Goal: Task Accomplishment & Management: Manage account settings

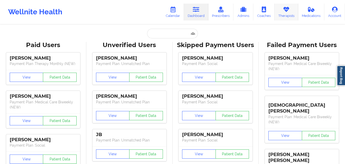
click at [288, 13] on link "Therapists" at bounding box center [287, 12] width 24 height 17
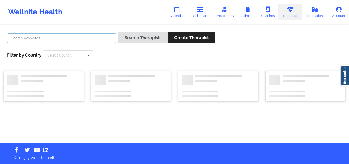
click at [64, 36] on input "text" at bounding box center [61, 38] width 109 height 10
paste input "[PERSON_NAME]"
click at [118, 32] on button "Search Therapists" at bounding box center [143, 37] width 50 height 11
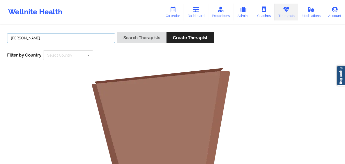
click at [117, 32] on button "Search Therapists" at bounding box center [142, 37] width 50 height 11
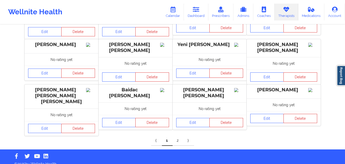
scroll to position [168, 0]
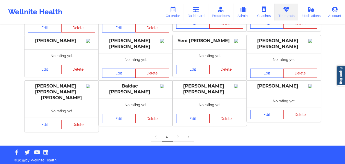
click at [178, 134] on link "2" at bounding box center [178, 137] width 11 height 10
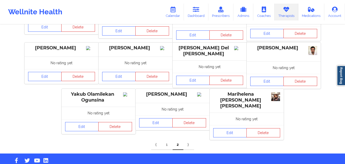
scroll to position [175, 0]
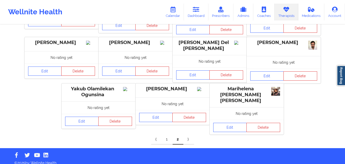
click at [188, 134] on link "⟩" at bounding box center [188, 139] width 11 height 10
click at [189, 134] on link "⟩" at bounding box center [188, 139] width 11 height 10
click at [157, 134] on link "⟨" at bounding box center [156, 139] width 11 height 10
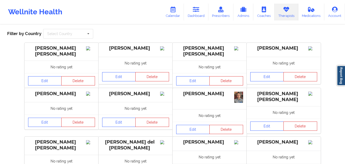
scroll to position [0, 0]
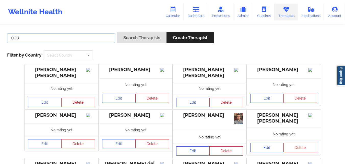
click at [72, 39] on input "OGU" at bounding box center [61, 38] width 108 height 10
type input "O"
click at [117, 32] on button "Search Therapists" at bounding box center [142, 37] width 50 height 11
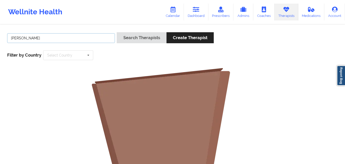
type input "Francesca C Ogu"
click at [117, 32] on button "Search Therapists" at bounding box center [142, 37] width 50 height 11
click at [83, 40] on input "Francesca C Ogu" at bounding box center [61, 38] width 108 height 10
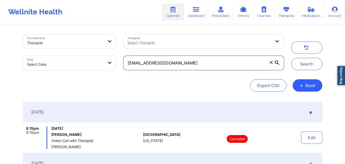
click at [203, 62] on input "[EMAIL_ADDRESS][DOMAIN_NAME]" at bounding box center [203, 63] width 160 height 14
paste input "sunflowermich"
type input "[EMAIL_ADDRESS][DOMAIN_NAME]"
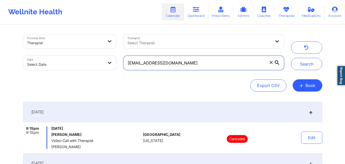
click at [291, 58] on button "Search" at bounding box center [306, 64] width 31 height 12
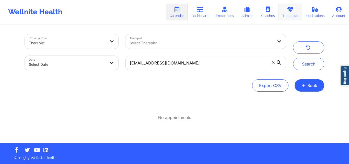
click at [291, 13] on link "Therapists" at bounding box center [290, 12] width 24 height 17
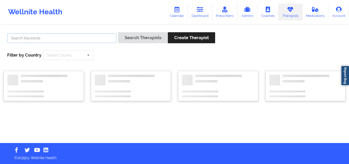
click at [85, 39] on input "text" at bounding box center [61, 38] width 109 height 10
paste input "[PERSON_NAME]"
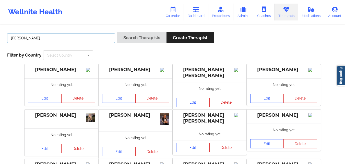
click at [117, 32] on button "Search Therapists" at bounding box center [142, 37] width 50 height 11
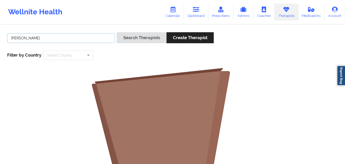
click at [78, 38] on input "[PERSON_NAME]" at bounding box center [61, 38] width 108 height 10
type input "[PERSON_NAME]"
click at [117, 32] on button "Search Therapists" at bounding box center [142, 37] width 50 height 11
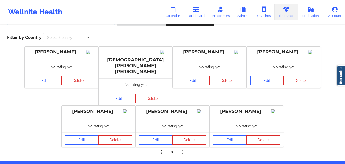
scroll to position [26, 0]
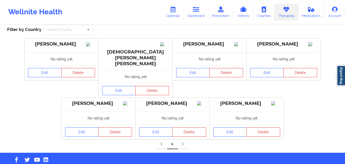
click at [183, 139] on link "⟩" at bounding box center [183, 144] width 11 height 10
click at [159, 139] on link "⟨" at bounding box center [162, 144] width 11 height 10
click at [161, 139] on link "⟨" at bounding box center [162, 144] width 11 height 10
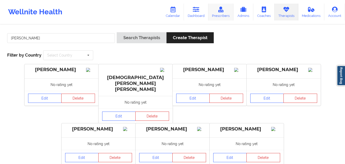
click at [222, 12] on icon at bounding box center [221, 10] width 7 height 6
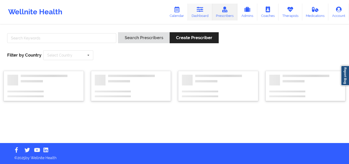
click at [205, 14] on link "Dashboard" at bounding box center [200, 12] width 25 height 17
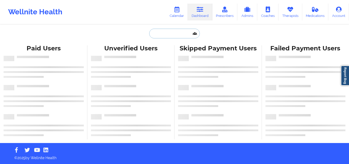
click at [165, 31] on input "text" at bounding box center [174, 34] width 51 height 10
paste input "[PERSON_NAME] [PERSON_NAME]"
type input "[PERSON_NAME] [PERSON_NAME]"
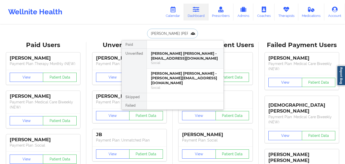
click at [178, 55] on div "[PERSON_NAME] [PERSON_NAME] - [EMAIL_ADDRESS][DOMAIN_NAME]" at bounding box center [185, 55] width 68 height 9
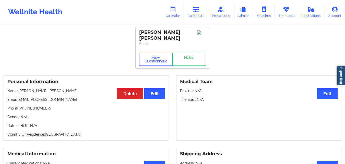
click at [54, 90] on div "Personal Information Edit Delete Name: [PERSON_NAME] [PERSON_NAME] Email: [EMAI…" at bounding box center [86, 107] width 165 height 65
click at [51, 97] on p "Email: [EMAIL_ADDRESS][DOMAIN_NAME]" at bounding box center [86, 99] width 158 height 5
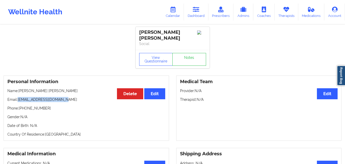
drag, startPoint x: 19, startPoint y: 95, endPoint x: 63, endPoint y: 97, distance: 44.5
click at [63, 97] on p "Email: [EMAIL_ADDRESS][DOMAIN_NAME]" at bounding box center [86, 99] width 158 height 5
copy p "[EMAIL_ADDRESS][DOMAIN_NAME]"
click at [168, 16] on link "Calendar" at bounding box center [173, 12] width 22 height 17
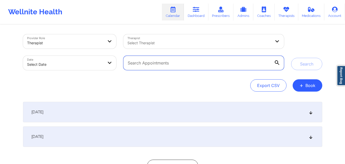
click at [161, 62] on input "text" at bounding box center [203, 63] width 160 height 14
paste input "[EMAIL_ADDRESS][DOMAIN_NAME]"
click at [291, 58] on button "Search" at bounding box center [306, 64] width 31 height 12
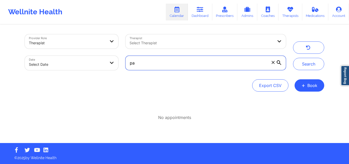
type input "p"
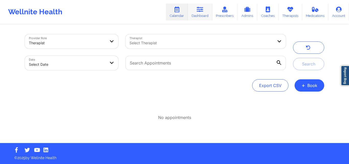
click at [201, 15] on link "Dashboard" at bounding box center [200, 12] width 25 height 17
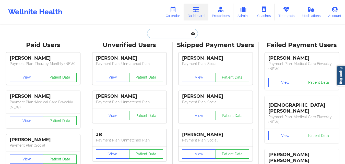
click at [159, 38] on input "text" at bounding box center [172, 34] width 51 height 10
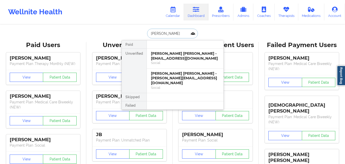
type input "[PERSON_NAME]"
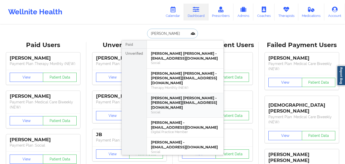
click at [183, 79] on div "[PERSON_NAME] [PERSON_NAME] - [PERSON_NAME][EMAIL_ADDRESS][DOMAIN_NAME]" at bounding box center [185, 78] width 68 height 14
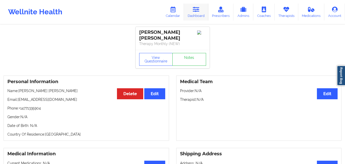
click at [199, 10] on icon at bounding box center [196, 10] width 7 height 6
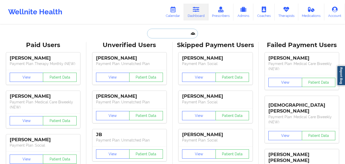
click at [190, 35] on input "text" at bounding box center [172, 34] width 51 height 10
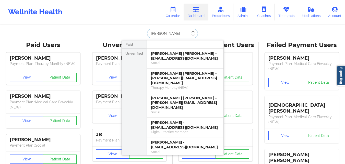
type input "[PERSON_NAME]"
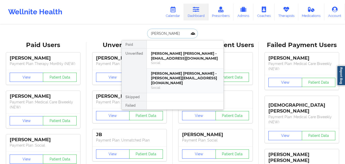
click at [189, 85] on div "Social" at bounding box center [185, 87] width 68 height 4
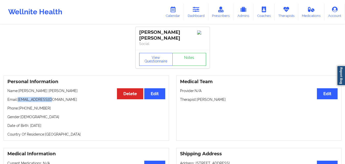
drag, startPoint x: 19, startPoint y: 97, endPoint x: 55, endPoint y: 95, distance: 36.3
click at [55, 97] on p "Email: [EMAIL_ADDRESS][DOMAIN_NAME]" at bounding box center [86, 99] width 158 height 5
copy p "[EMAIL_ADDRESS][DOMAIN_NAME]"
click at [178, 17] on link "Calendar" at bounding box center [173, 12] width 22 height 17
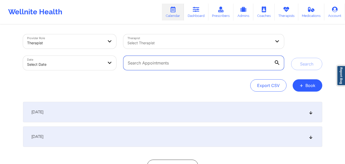
click at [151, 59] on input "text" at bounding box center [203, 63] width 160 height 14
paste input "[EMAIL_ADDRESS][DOMAIN_NAME]"
click at [291, 58] on button "Search" at bounding box center [306, 64] width 31 height 12
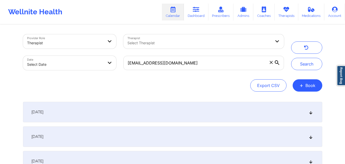
click at [140, 113] on div "[DATE]" at bounding box center [172, 112] width 299 height 20
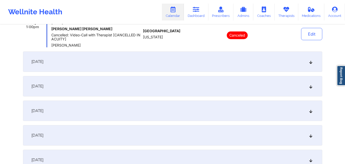
scroll to position [104, 0]
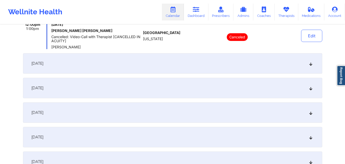
click at [251, 62] on div "[DATE]" at bounding box center [172, 63] width 299 height 20
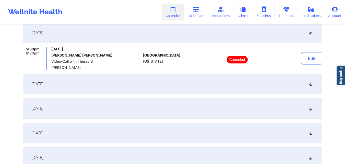
click at [235, 86] on div "[DATE]" at bounding box center [172, 84] width 299 height 20
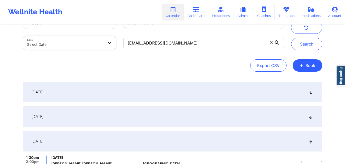
scroll to position [0, 0]
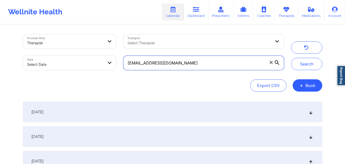
click at [178, 65] on input "[EMAIL_ADDRESS][DOMAIN_NAME]" at bounding box center [203, 63] width 160 height 14
paste input "[EMAIL_ADDRESS]"
type input "[EMAIL_ADDRESS][DOMAIN_NAME]"
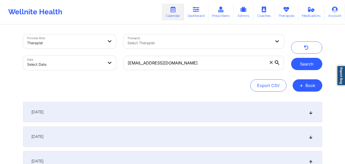
click at [315, 69] on button "Search" at bounding box center [306, 64] width 31 height 12
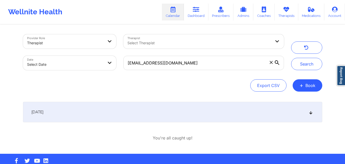
click at [162, 111] on div "[DATE]" at bounding box center [172, 112] width 299 height 20
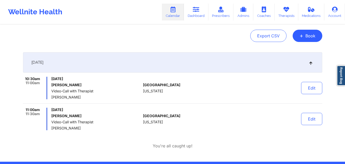
scroll to position [51, 0]
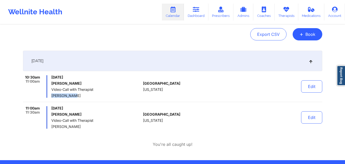
drag, startPoint x: 52, startPoint y: 96, endPoint x: 74, endPoint y: 97, distance: 22.5
click at [74, 97] on span "[PERSON_NAME]" at bounding box center [96, 95] width 90 height 4
copy span "[PERSON_NAME]"
drag, startPoint x: 51, startPoint y: 127, endPoint x: 74, endPoint y: 125, distance: 22.3
click at [74, 125] on span "[PERSON_NAME]" at bounding box center [96, 126] width 90 height 4
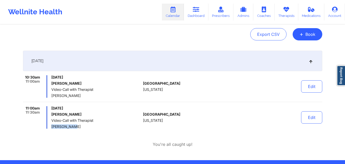
copy span "[PERSON_NAME]"
click at [125, 124] on div "[DATE] [PERSON_NAME] Video-Call with Therapist [PERSON_NAME]" at bounding box center [96, 117] width 90 height 22
click at [199, 14] on link "Dashboard" at bounding box center [196, 12] width 25 height 17
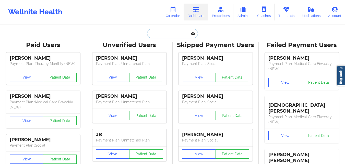
click at [162, 34] on input "text" at bounding box center [172, 34] width 51 height 10
paste input "[PERSON_NAME]"
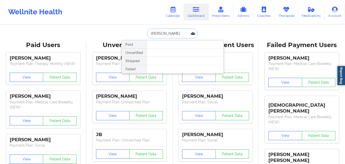
type input "[PERSON_NAME]"
click at [185, 34] on input "[PERSON_NAME]" at bounding box center [172, 34] width 51 height 10
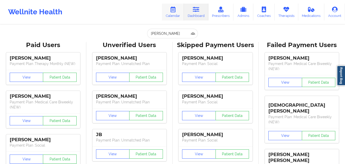
click at [176, 15] on link "Calendar" at bounding box center [173, 12] width 22 height 17
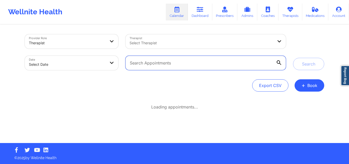
click at [162, 66] on input "text" at bounding box center [205, 63] width 160 height 14
paste input "[EMAIL_ADDRESS][DOMAIN_NAME]"
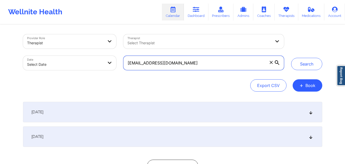
type input "[EMAIL_ADDRESS][DOMAIN_NAME]"
click at [291, 58] on button "Search" at bounding box center [306, 64] width 31 height 12
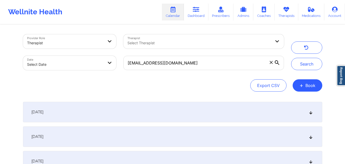
click at [178, 115] on div "[DATE]" at bounding box center [172, 112] width 299 height 20
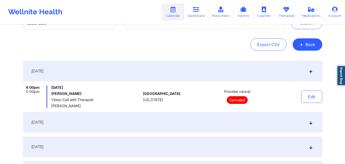
scroll to position [51, 0]
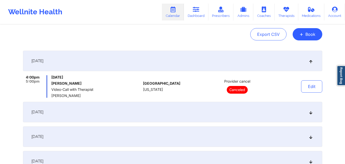
click at [177, 115] on div "[DATE]" at bounding box center [172, 112] width 299 height 20
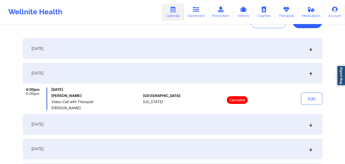
scroll to position [71, 0]
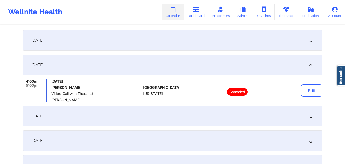
click at [177, 115] on div "[DATE]" at bounding box center [172, 116] width 299 height 20
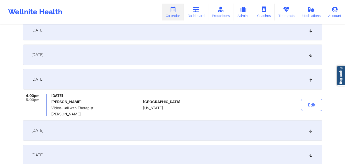
scroll to position [92, 0]
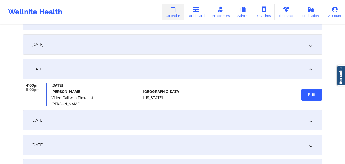
click at [307, 90] on button "Edit" at bounding box center [311, 94] width 21 height 12
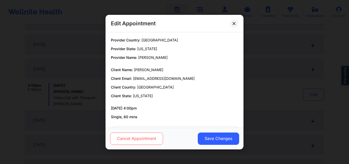
click at [135, 143] on button "Cancel Appointment" at bounding box center [136, 138] width 53 height 12
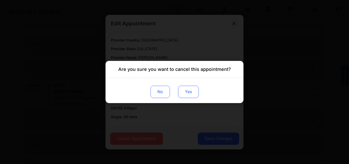
click at [193, 92] on button "Yes" at bounding box center [188, 92] width 21 height 12
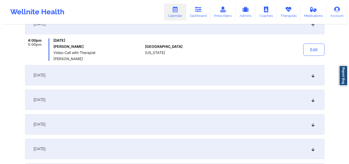
scroll to position [143, 0]
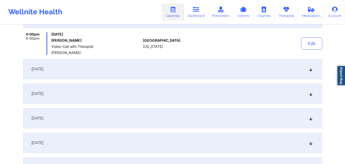
click at [259, 72] on div "[DATE]" at bounding box center [172, 69] width 299 height 20
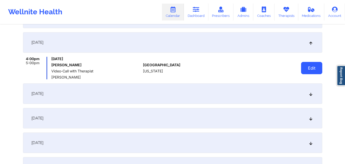
click at [311, 68] on button "Edit" at bounding box center [311, 68] width 21 height 12
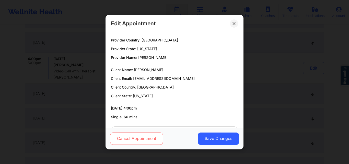
click at [144, 142] on button "Cancel Appointment" at bounding box center [136, 138] width 53 height 12
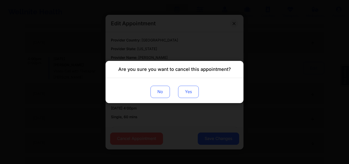
click at [185, 92] on button "Yes" at bounding box center [188, 92] width 21 height 12
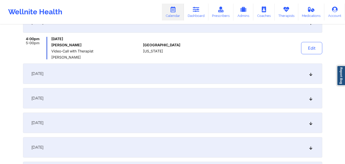
scroll to position [163, 0]
click at [263, 74] on div "[DATE]" at bounding box center [172, 73] width 299 height 20
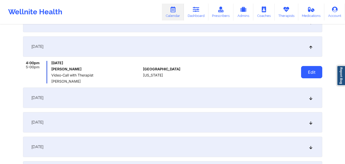
click at [313, 69] on button "Edit" at bounding box center [311, 72] width 21 height 12
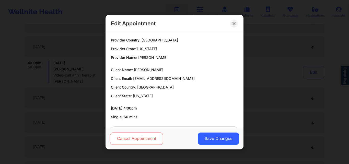
click at [144, 138] on button "Cancel Appointment" at bounding box center [136, 138] width 53 height 12
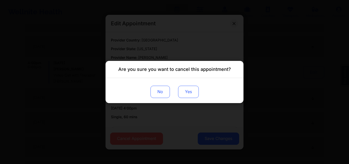
click at [182, 93] on button "Yes" at bounding box center [188, 92] width 21 height 12
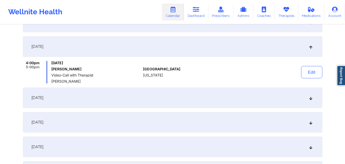
click at [274, 75] on div "4:00pm 5:00pm [DATE] [PERSON_NAME] Video-Call with Therapist [PERSON_NAME] [GEO…" at bounding box center [172, 72] width 299 height 22
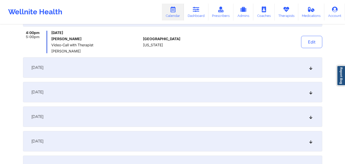
scroll to position [194, 0]
click at [274, 75] on div "[DATE]" at bounding box center [172, 67] width 299 height 20
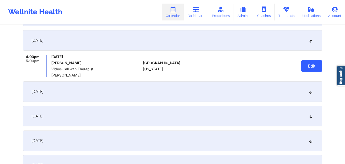
click at [313, 67] on button "Edit" at bounding box center [311, 66] width 21 height 12
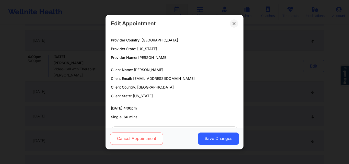
click at [145, 140] on button "Cancel Appointment" at bounding box center [136, 138] width 53 height 12
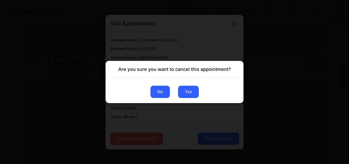
click at [158, 96] on button "No" at bounding box center [159, 92] width 19 height 12
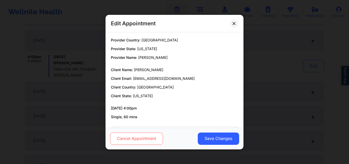
click at [139, 139] on button "Cancel Appointment" at bounding box center [136, 138] width 53 height 12
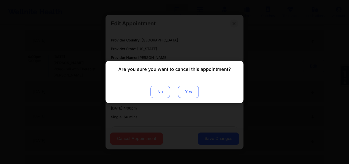
click at [194, 91] on button "Yes" at bounding box center [188, 92] width 21 height 12
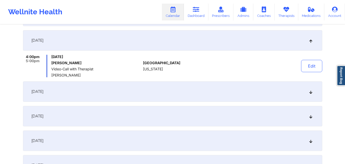
click at [254, 73] on div at bounding box center [237, 66] width 71 height 22
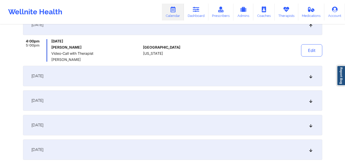
scroll to position [214, 0]
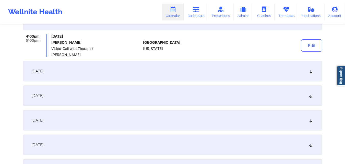
click at [254, 73] on div "[DATE]" at bounding box center [172, 71] width 299 height 20
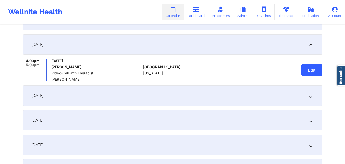
click at [312, 70] on button "Edit" at bounding box center [311, 70] width 21 height 12
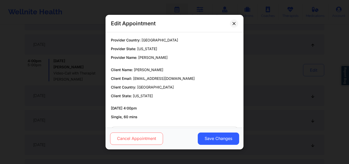
click at [139, 140] on button "Cancel Appointment" at bounding box center [136, 138] width 53 height 12
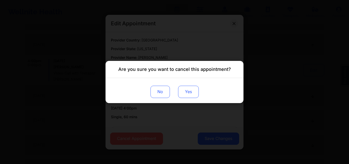
click at [193, 95] on button "Yes" at bounding box center [188, 92] width 21 height 12
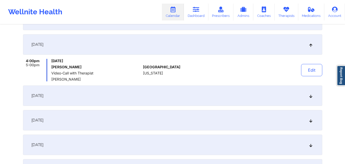
click at [273, 70] on div "4:00pm 5:00pm [DATE] [PERSON_NAME] Video-Call with Therapist [PERSON_NAME] [GEO…" at bounding box center [172, 70] width 299 height 22
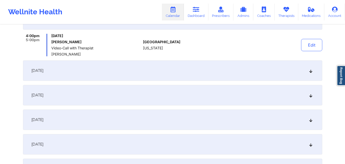
scroll to position [245, 0]
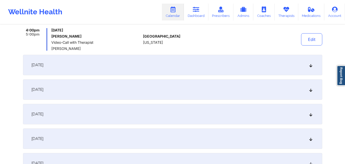
click at [273, 70] on div "[DATE]" at bounding box center [172, 65] width 299 height 20
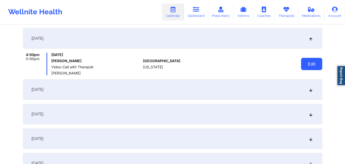
click at [313, 67] on button "Edit" at bounding box center [311, 64] width 21 height 12
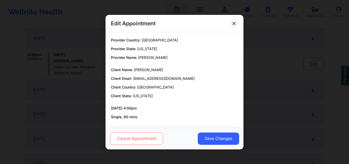
click at [144, 138] on button "Cancel Appointment" at bounding box center [136, 138] width 53 height 12
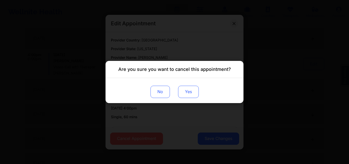
click at [183, 94] on button "Yes" at bounding box center [188, 92] width 21 height 12
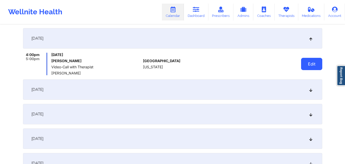
click at [311, 65] on button "Edit" at bounding box center [311, 64] width 21 height 12
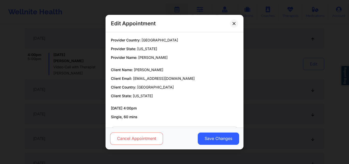
click at [137, 137] on button "Cancel Appointment" at bounding box center [136, 138] width 53 height 12
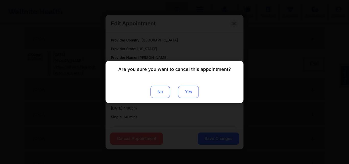
click at [185, 88] on button "Yes" at bounding box center [188, 92] width 21 height 12
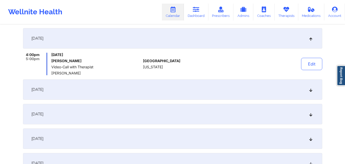
click at [270, 71] on div at bounding box center [237, 64] width 71 height 22
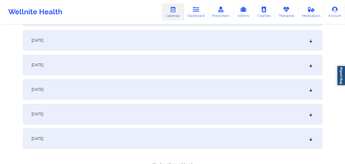
scroll to position [344, 0]
click at [257, 144] on div "[DATE]" at bounding box center [172, 137] width 299 height 20
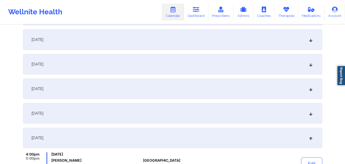
scroll to position [371, 0]
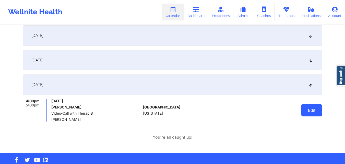
click at [314, 112] on button "Edit" at bounding box center [311, 110] width 21 height 12
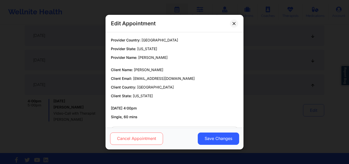
click at [142, 141] on button "Cancel Appointment" at bounding box center [136, 138] width 53 height 12
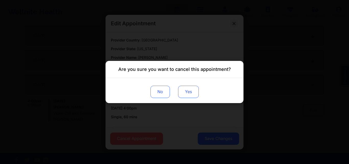
click at [188, 92] on button "Yes" at bounding box center [188, 92] width 21 height 12
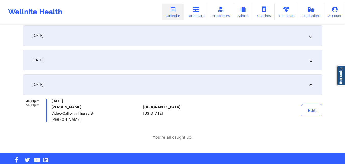
click at [238, 90] on div "[DATE]" at bounding box center [172, 84] width 299 height 20
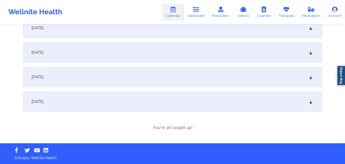
scroll to position [354, 0]
click at [204, 80] on div "[DATE]" at bounding box center [172, 77] width 299 height 20
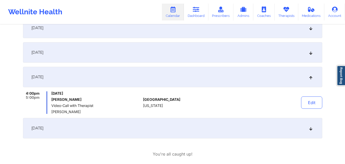
scroll to position [371, 0]
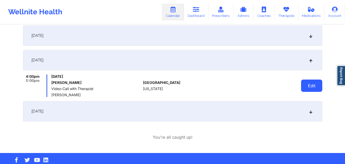
click at [313, 88] on button "Edit" at bounding box center [311, 85] width 21 height 12
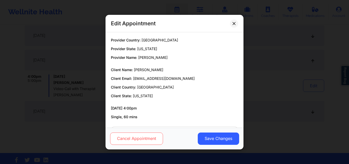
click at [126, 137] on button "Cancel Appointment" at bounding box center [136, 138] width 53 height 12
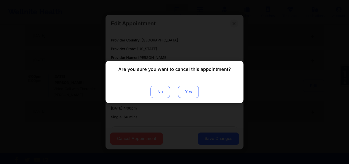
click at [190, 90] on button "Yes" at bounding box center [188, 92] width 21 height 12
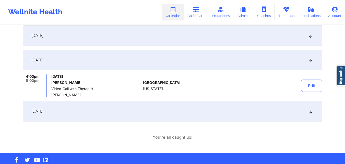
click at [260, 52] on div "[DATE]" at bounding box center [172, 60] width 299 height 20
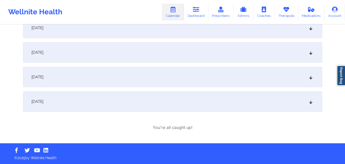
scroll to position [354, 0]
click at [260, 51] on div "[DATE]" at bounding box center [172, 52] width 299 height 20
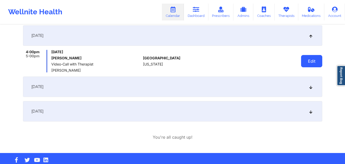
click at [307, 62] on button "Edit" at bounding box center [311, 61] width 21 height 12
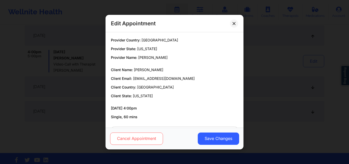
click at [125, 135] on button "Cancel Appointment" at bounding box center [136, 138] width 53 height 12
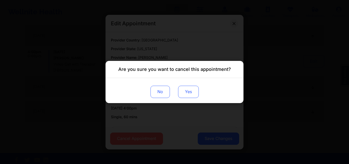
click at [189, 89] on button "Yes" at bounding box center [188, 92] width 21 height 12
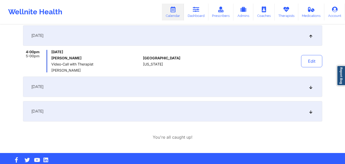
click at [286, 63] on div "Edit" at bounding box center [298, 61] width 47 height 22
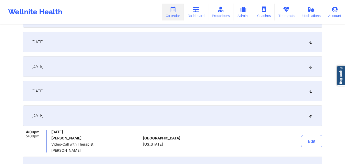
scroll to position [291, 0]
click at [246, 117] on div "[DATE]" at bounding box center [172, 114] width 299 height 20
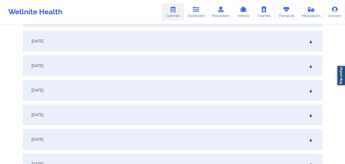
click at [246, 117] on div "[DATE]" at bounding box center [172, 114] width 299 height 20
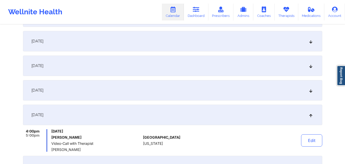
click at [246, 117] on div "[DATE]" at bounding box center [172, 114] width 299 height 20
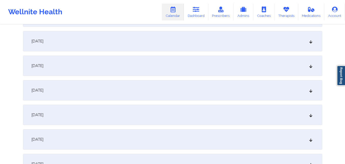
click at [246, 117] on div "[DATE]" at bounding box center [172, 114] width 299 height 20
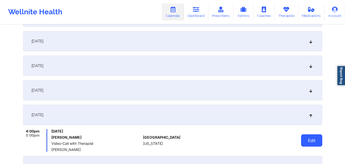
click at [307, 138] on button "Edit" at bounding box center [311, 140] width 21 height 12
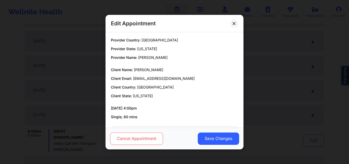
click at [148, 137] on button "Cancel Appointment" at bounding box center [136, 138] width 53 height 12
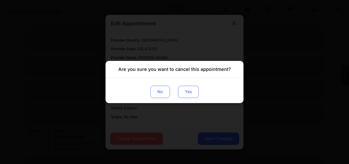
click at [183, 94] on button "Yes" at bounding box center [188, 92] width 21 height 12
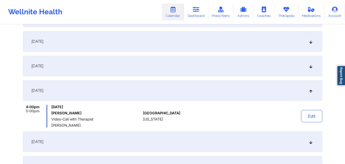
scroll to position [300, 0]
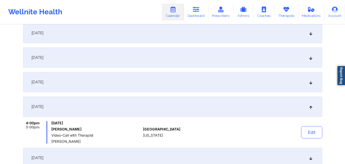
click at [291, 82] on div "[DATE]" at bounding box center [172, 82] width 299 height 20
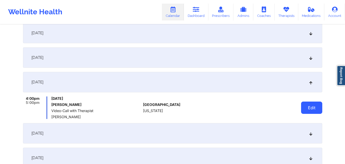
click at [305, 113] on button "Edit" at bounding box center [311, 107] width 21 height 12
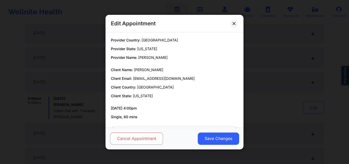
click at [128, 136] on button "Cancel Appointment" at bounding box center [136, 138] width 53 height 12
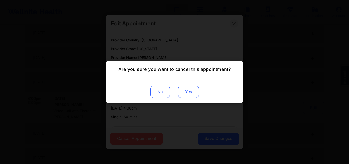
click at [186, 90] on button "Yes" at bounding box center [188, 92] width 21 height 12
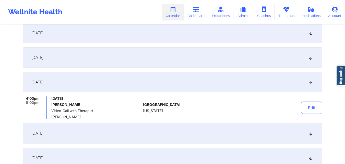
click at [277, 67] on div "[DATE]" at bounding box center [172, 57] width 299 height 20
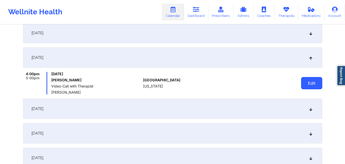
click at [309, 84] on button "Edit" at bounding box center [311, 83] width 21 height 12
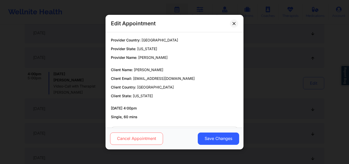
click at [136, 133] on button "Cancel Appointment" at bounding box center [136, 138] width 53 height 12
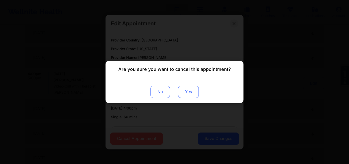
click at [186, 86] on button "Yes" at bounding box center [188, 92] width 21 height 12
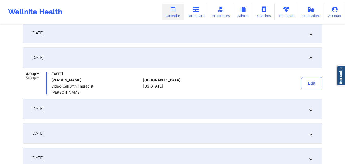
click at [258, 60] on div "[DATE]" at bounding box center [172, 57] width 299 height 20
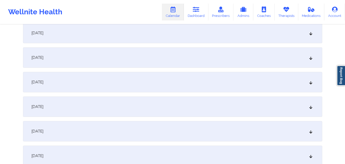
click at [299, 33] on div "[DATE]" at bounding box center [172, 33] width 299 height 20
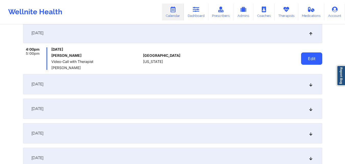
click at [308, 58] on button "Edit" at bounding box center [311, 58] width 21 height 12
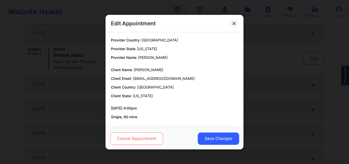
click at [129, 135] on button "Cancel Appointment" at bounding box center [136, 138] width 53 height 12
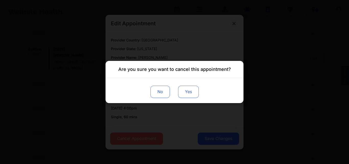
click at [190, 89] on button "Yes" at bounding box center [188, 92] width 21 height 12
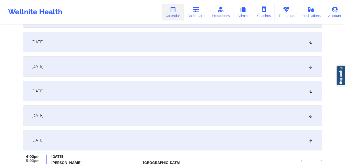
scroll to position [175, 0]
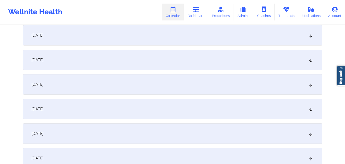
click at [259, 126] on div "[DATE]" at bounding box center [172, 133] width 299 height 20
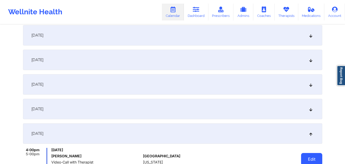
click at [312, 158] on button "Edit" at bounding box center [311, 159] width 21 height 12
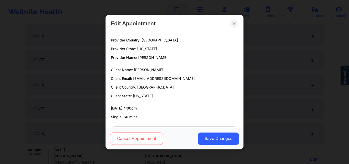
click at [140, 135] on button "Cancel Appointment" at bounding box center [136, 138] width 53 height 12
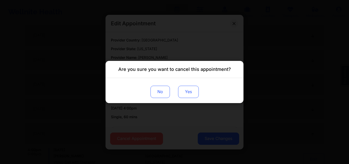
click at [192, 87] on button "Yes" at bounding box center [188, 92] width 21 height 12
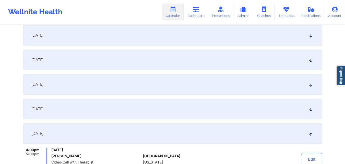
click at [231, 103] on div "[DATE]" at bounding box center [172, 109] width 299 height 20
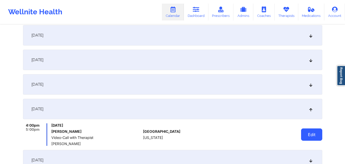
click at [311, 133] on button "Edit" at bounding box center [311, 134] width 21 height 12
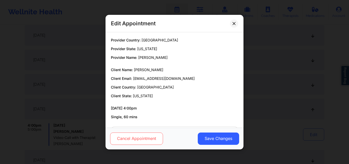
click at [134, 140] on button "Cancel Appointment" at bounding box center [136, 138] width 53 height 12
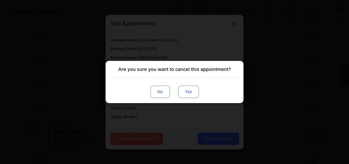
click at [187, 87] on button "Yes" at bounding box center [188, 92] width 21 height 12
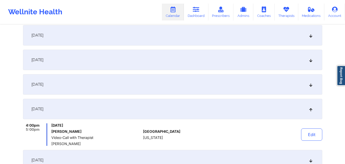
click at [258, 80] on div "[DATE]" at bounding box center [172, 84] width 299 height 20
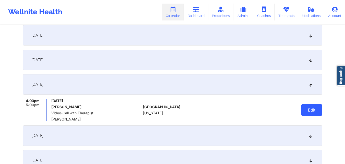
click at [314, 106] on button "Edit" at bounding box center [311, 110] width 21 height 12
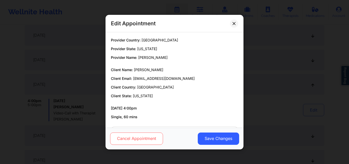
click at [131, 136] on button "Cancel Appointment" at bounding box center [136, 138] width 53 height 12
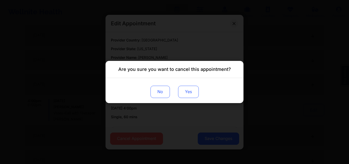
click at [189, 87] on button "Yes" at bounding box center [188, 92] width 21 height 12
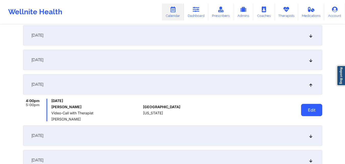
click at [310, 105] on button "Edit" at bounding box center [311, 110] width 21 height 12
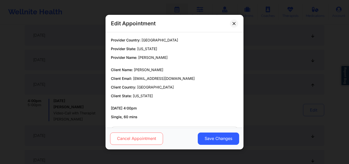
click at [134, 138] on button "Cancel Appointment" at bounding box center [136, 138] width 53 height 12
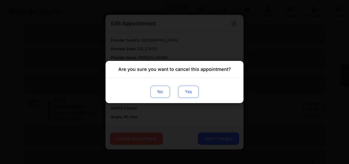
click at [186, 93] on button "Yes" at bounding box center [188, 92] width 21 height 12
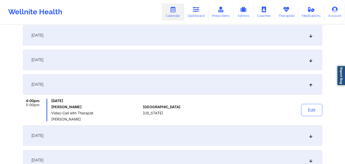
click at [266, 56] on div "[DATE]" at bounding box center [172, 60] width 299 height 20
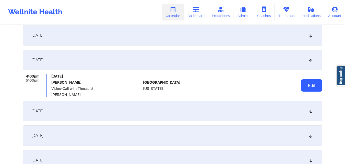
click at [313, 86] on button "Edit" at bounding box center [311, 85] width 21 height 12
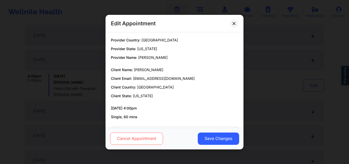
click at [129, 139] on button "Cancel Appointment" at bounding box center [136, 138] width 53 height 12
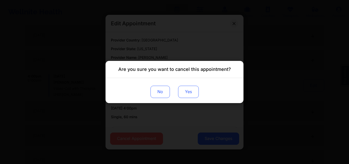
click at [188, 88] on button "Yes" at bounding box center [188, 92] width 21 height 12
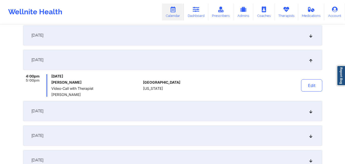
click at [258, 33] on div "[DATE]" at bounding box center [172, 35] width 299 height 20
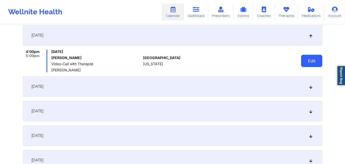
click at [309, 61] on button "Edit" at bounding box center [311, 61] width 21 height 12
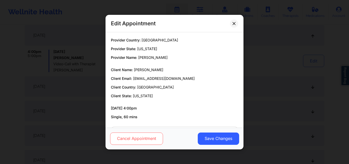
click at [125, 136] on button "Cancel Appointment" at bounding box center [136, 138] width 53 height 12
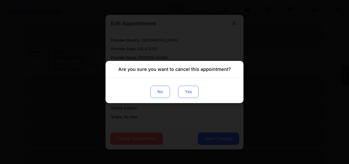
click at [190, 88] on button "Yes" at bounding box center [188, 92] width 21 height 12
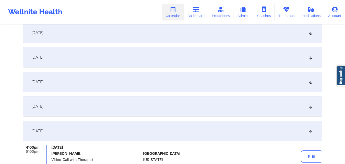
scroll to position [77, 0]
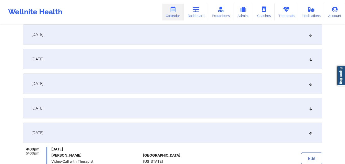
click at [239, 100] on div "[DATE]" at bounding box center [172, 108] width 299 height 20
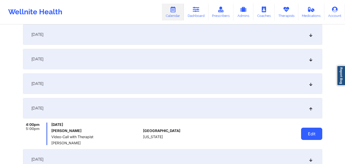
click at [316, 134] on button "Edit" at bounding box center [311, 133] width 21 height 12
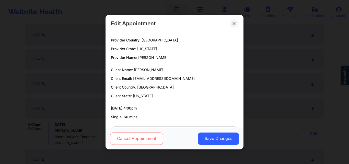
click at [140, 135] on button "Cancel Appointment" at bounding box center [136, 138] width 53 height 12
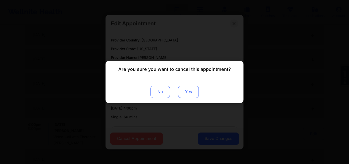
click at [181, 91] on button "Yes" at bounding box center [188, 92] width 21 height 12
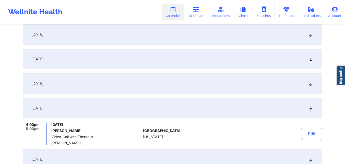
click at [271, 63] on div "[DATE]" at bounding box center [172, 59] width 299 height 20
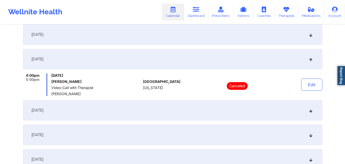
click at [269, 58] on div "[DATE]" at bounding box center [172, 59] width 299 height 20
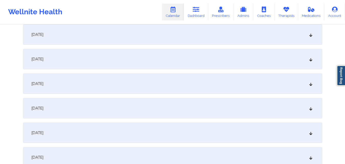
click at [269, 57] on div "[DATE]" at bounding box center [172, 59] width 299 height 20
click at [273, 55] on div "[DATE]" at bounding box center [172, 59] width 299 height 20
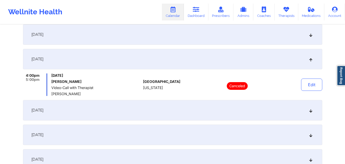
click at [277, 31] on div "[DATE]" at bounding box center [172, 34] width 299 height 20
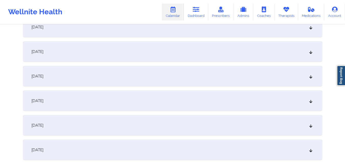
scroll to position [352, 0]
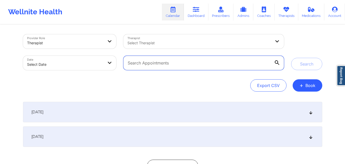
click at [166, 61] on input "text" at bounding box center [203, 63] width 160 height 14
paste input "[EMAIL_ADDRESS][DOMAIN_NAME]"
type input "[EMAIL_ADDRESS][DOMAIN_NAME]"
click at [291, 58] on button "Search" at bounding box center [306, 64] width 31 height 12
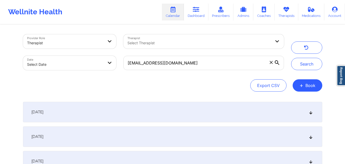
click at [195, 114] on div "[DATE]" at bounding box center [172, 112] width 299 height 20
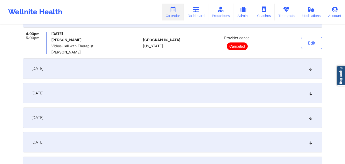
scroll to position [98, 0]
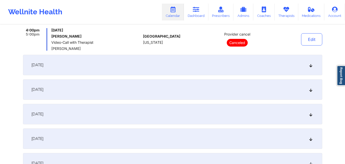
click at [275, 61] on div "[DATE]" at bounding box center [172, 65] width 299 height 20
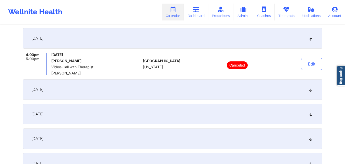
click at [246, 92] on div "[DATE]" at bounding box center [172, 89] width 299 height 20
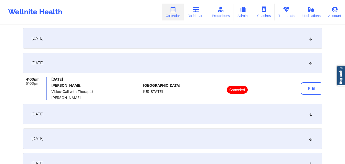
click at [239, 114] on div "[DATE]" at bounding box center [172, 114] width 299 height 20
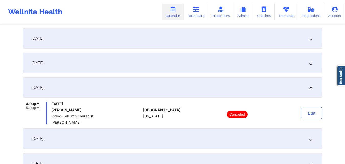
click at [232, 142] on div "[DATE]" at bounding box center [172, 138] width 299 height 20
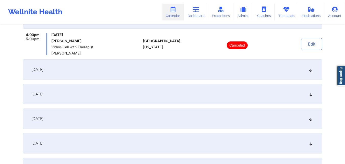
scroll to position [192, 0]
click at [276, 70] on div "[DATE]" at bounding box center [172, 68] width 299 height 20
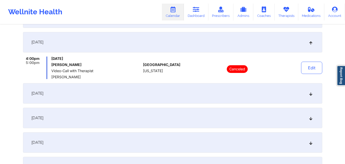
click at [268, 96] on div "[DATE]" at bounding box center [172, 93] width 299 height 20
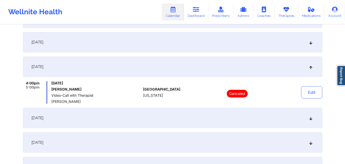
click at [258, 121] on div "[DATE]" at bounding box center [172, 118] width 299 height 20
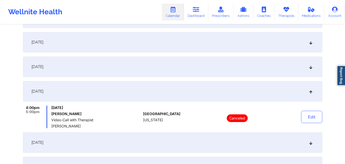
click at [249, 149] on div "[DATE]" at bounding box center [172, 142] width 299 height 20
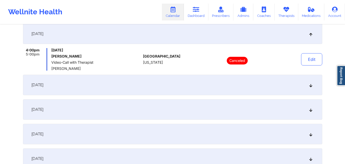
scroll to position [289, 0]
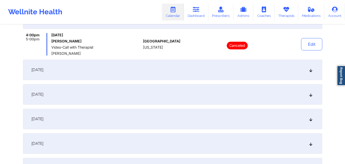
click at [271, 71] on div "[DATE]" at bounding box center [172, 69] width 299 height 20
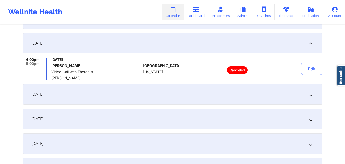
click at [256, 93] on div "[DATE]" at bounding box center [172, 94] width 299 height 20
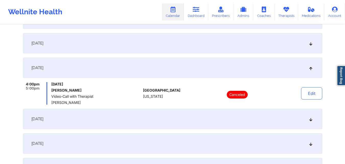
click at [247, 114] on div "[DATE]" at bounding box center [172, 119] width 299 height 20
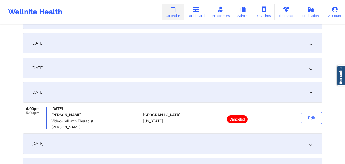
click at [244, 145] on div "[DATE]" at bounding box center [172, 143] width 299 height 20
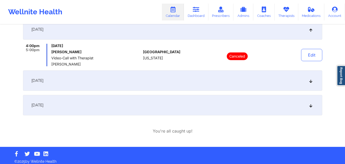
scroll to position [380, 0]
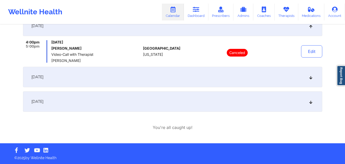
click at [259, 81] on div "[DATE]" at bounding box center [172, 77] width 299 height 20
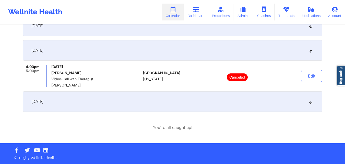
click at [241, 103] on div "[DATE]" at bounding box center [172, 101] width 299 height 20
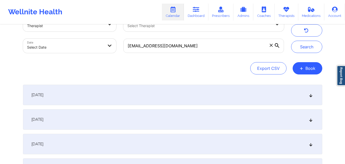
scroll to position [6, 0]
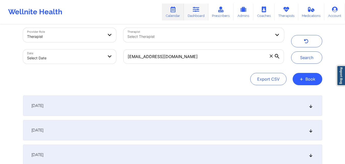
click at [197, 16] on link "Dashboard" at bounding box center [196, 12] width 25 height 17
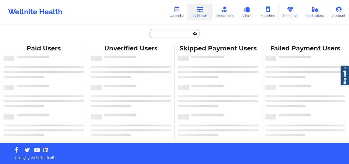
click at [173, 31] on input "text" at bounding box center [174, 34] width 51 height 10
paste input "[PERSON_NAME] [PERSON_NAME]"
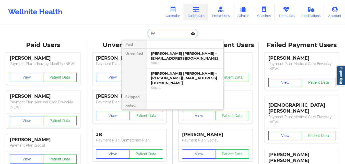
type input "P"
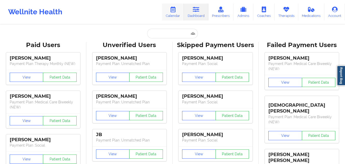
click at [171, 19] on link "Calendar" at bounding box center [173, 12] width 22 height 17
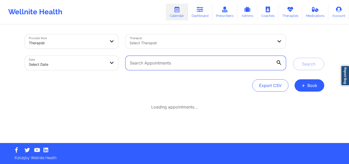
click at [175, 63] on input "text" at bounding box center [205, 63] width 160 height 14
paste input "cfrudakis@gmail.com"
type input "cfrudakis@gmail.com"
click at [293, 58] on button "Search" at bounding box center [308, 64] width 31 height 12
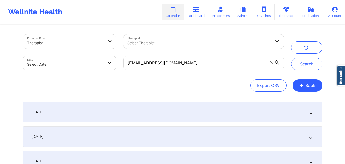
click at [222, 118] on div "September 22, 2025" at bounding box center [172, 112] width 299 height 20
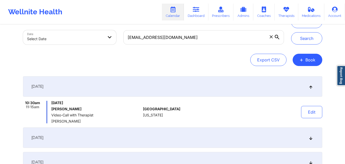
scroll to position [51, 0]
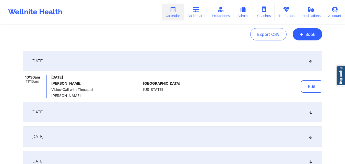
drag, startPoint x: 52, startPoint y: 95, endPoint x: 89, endPoint y: 97, distance: 37.1
click at [90, 97] on span "[PERSON_NAME]" at bounding box center [96, 95] width 90 height 4
copy span "[PERSON_NAME]"
drag, startPoint x: 219, startPoint y: 87, endPoint x: 222, endPoint y: 83, distance: 5.2
click at [220, 87] on div at bounding box center [237, 86] width 71 height 22
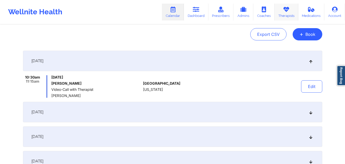
click at [283, 13] on link "Therapists" at bounding box center [287, 12] width 24 height 17
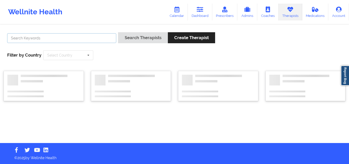
click at [78, 41] on input "text" at bounding box center [61, 38] width 109 height 10
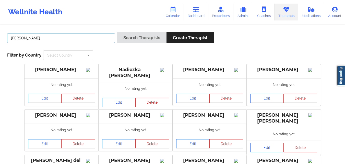
type input "[PERSON_NAME]"
click at [117, 32] on button "Search Therapists" at bounding box center [142, 37] width 50 height 11
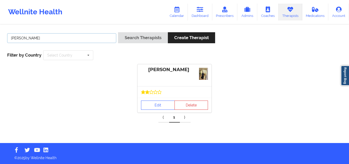
click at [78, 42] on input "[PERSON_NAME]" at bounding box center [61, 38] width 109 height 10
click at [159, 103] on link "Edit" at bounding box center [158, 104] width 34 height 9
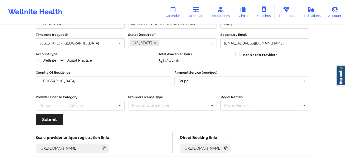
scroll to position [65, 0]
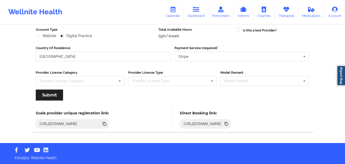
click at [228, 124] on icon at bounding box center [226, 124] width 3 height 3
